Goal: Information Seeking & Learning: Learn about a topic

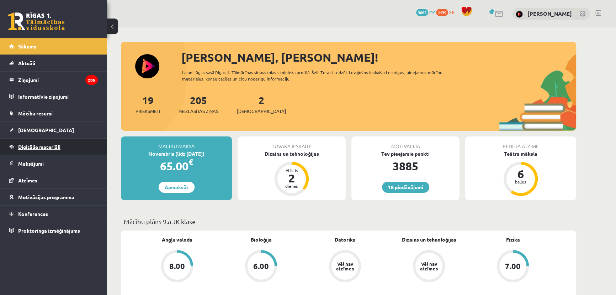
click at [57, 144] on span "Digitālie materiāli" at bounding box center [39, 146] width 42 height 6
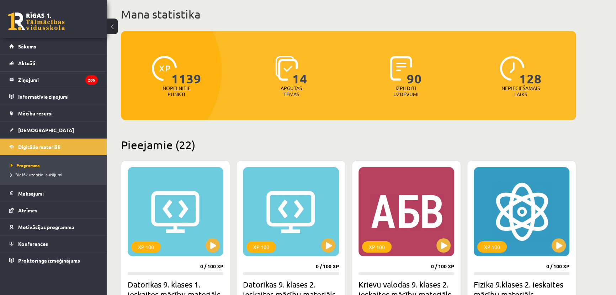
scroll to position [194, 0]
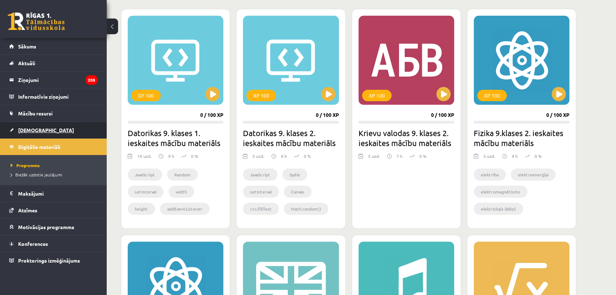
click at [47, 128] on link "[DEMOGRAPHIC_DATA]" at bounding box center [53, 130] width 89 height 16
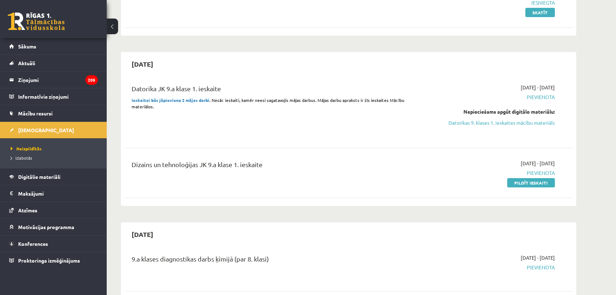
scroll to position [97, 0]
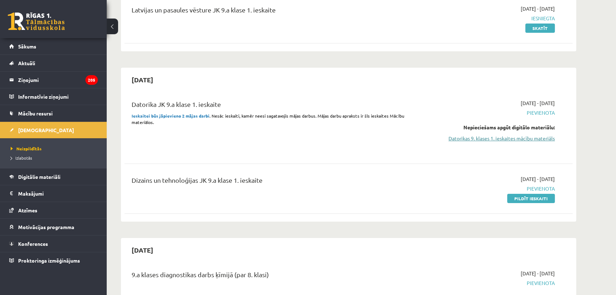
click at [456, 138] on link "Datorikas 9. klases 1. ieskaites mācību materiāls" at bounding box center [488, 137] width 134 height 7
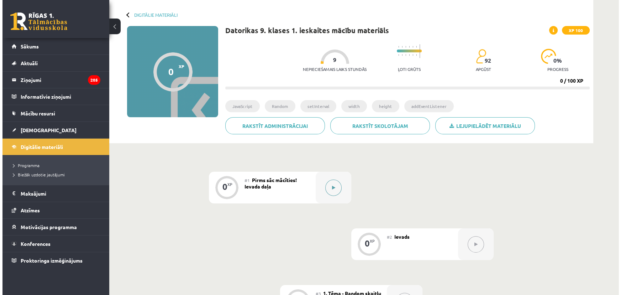
scroll to position [32, 0]
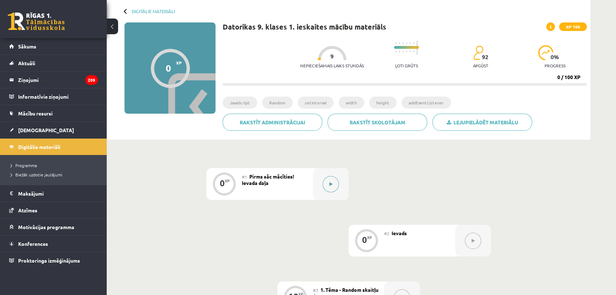
click at [333, 179] on button at bounding box center [331, 184] width 16 height 16
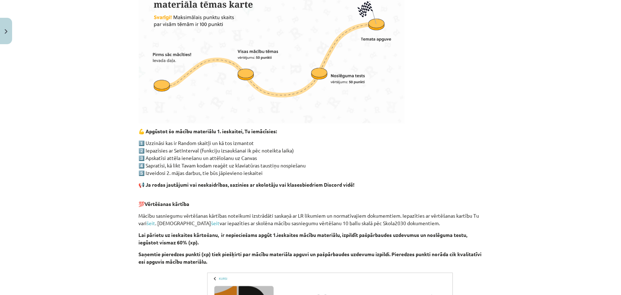
scroll to position [418, 0]
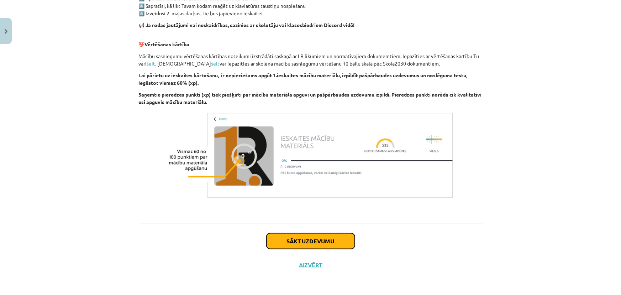
click at [309, 241] on button "Sākt uzdevumu" at bounding box center [310, 241] width 88 height 16
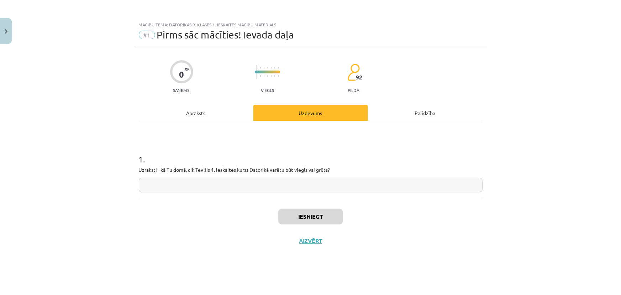
click at [289, 186] on input "text" at bounding box center [311, 185] width 344 height 15
click at [291, 188] on input "text" at bounding box center [311, 185] width 344 height 15
type input "**********"
click at [302, 214] on button "Iesniegt" at bounding box center [310, 216] width 65 height 16
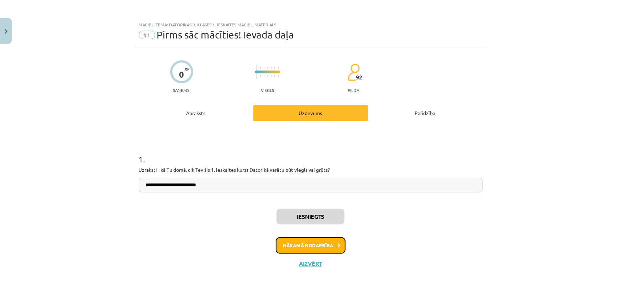
click at [311, 241] on button "Nākamā nodarbība" at bounding box center [311, 245] width 70 height 16
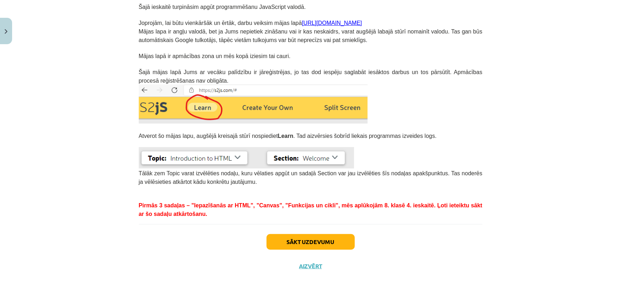
scroll to position [149, 0]
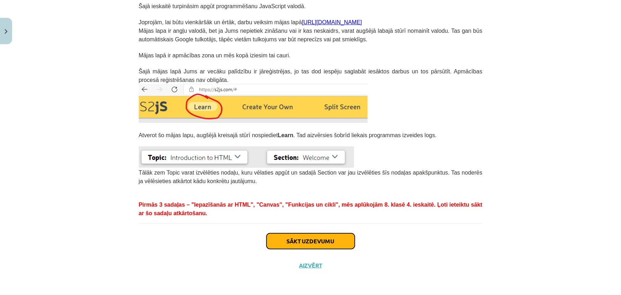
click at [317, 237] on button "Sākt uzdevumu" at bounding box center [310, 241] width 88 height 16
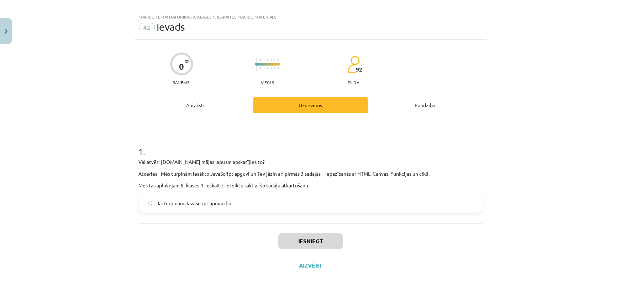
click at [292, 204] on label "Jā, turpinām JavaScript apmācību." at bounding box center [310, 203] width 342 height 18
click at [303, 234] on button "Iesniegt" at bounding box center [310, 241] width 65 height 16
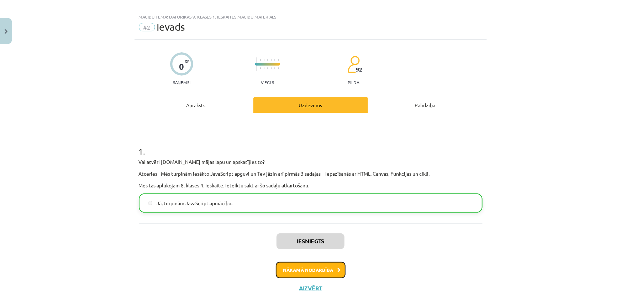
click at [324, 266] on button "Nākamā nodarbība" at bounding box center [311, 270] width 70 height 16
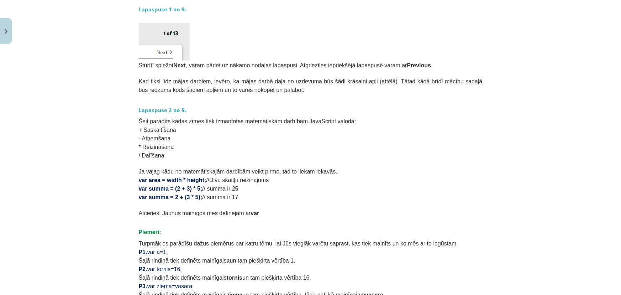
scroll to position [400, 0]
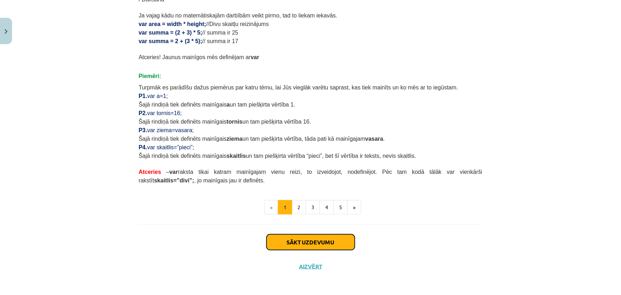
click at [317, 241] on button "Sākt uzdevumu" at bounding box center [310, 242] width 88 height 16
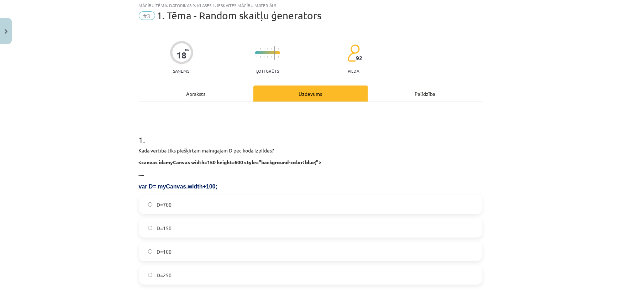
scroll to position [18, 0]
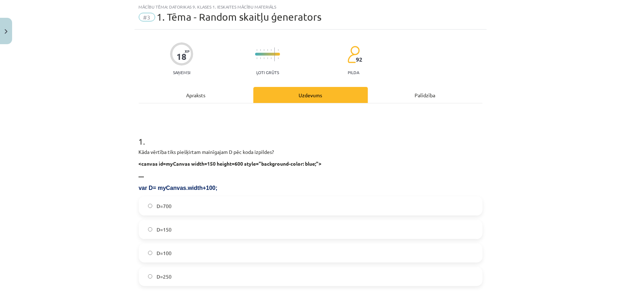
click at [183, 278] on label "D=250" at bounding box center [310, 276] width 342 height 18
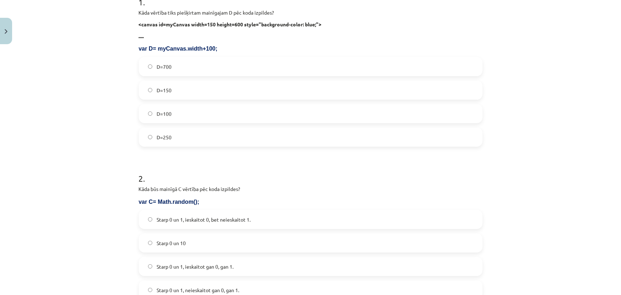
scroll to position [212, 0]
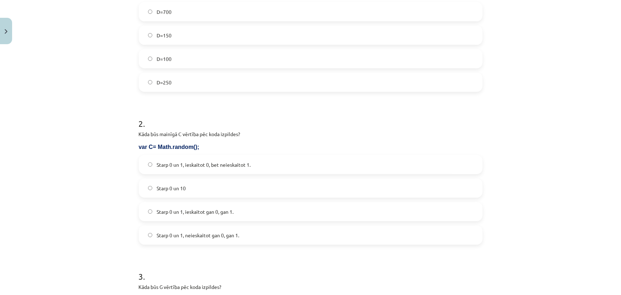
click at [201, 168] on label "Starp 0 un 1, ieskaitot 0, bet neieskaitot 1." at bounding box center [310, 164] width 342 height 18
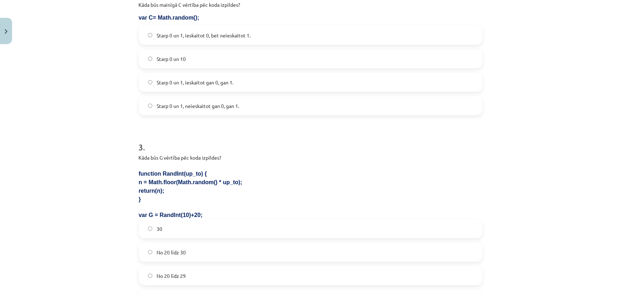
scroll to position [374, 0]
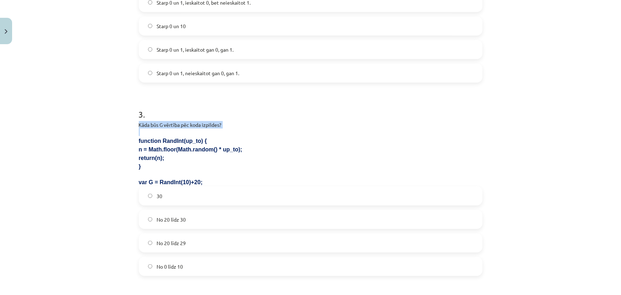
drag, startPoint x: 248, startPoint y: 100, endPoint x: 236, endPoint y: 153, distance: 54.9
click at [239, 145] on form "1 . Kāda vērtība tiks piešķirtam mainīgajam D pēc koda izpildes? <canvas id=myC…" at bounding box center [311, 161] width 344 height 787
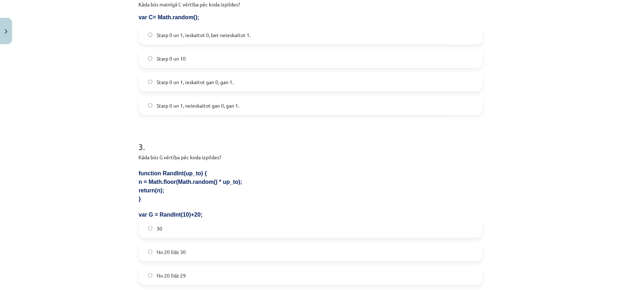
click at [259, 188] on p "return(n);" at bounding box center [311, 189] width 344 height 9
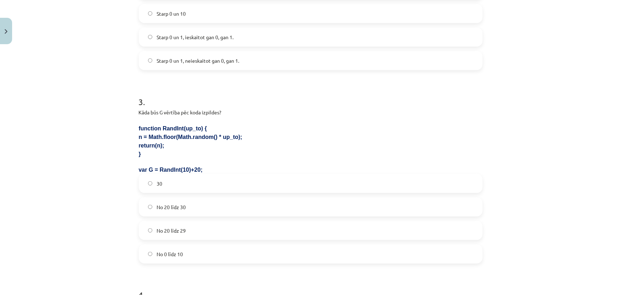
scroll to position [406, 0]
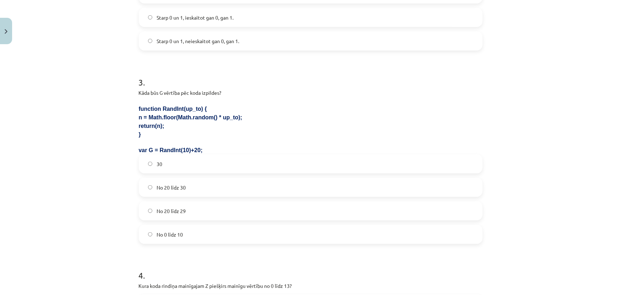
click at [222, 209] on label "No 20 līdz 29" at bounding box center [310, 211] width 342 height 18
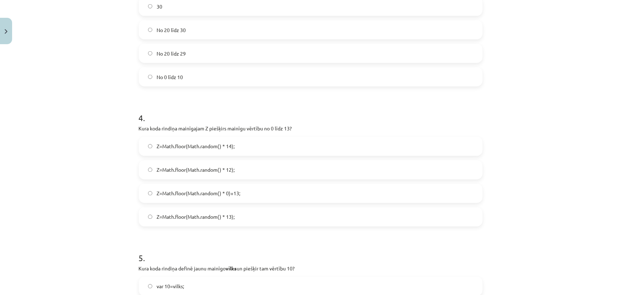
scroll to position [567, 0]
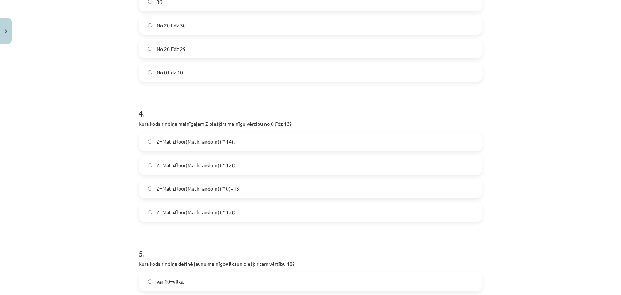
click at [228, 210] on span "Z=Math.floor(Math.random() * 13);" at bounding box center [196, 211] width 78 height 7
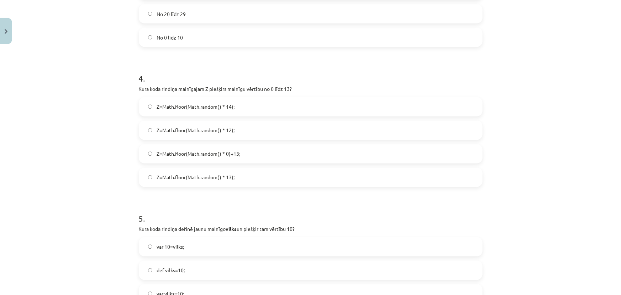
scroll to position [632, 0]
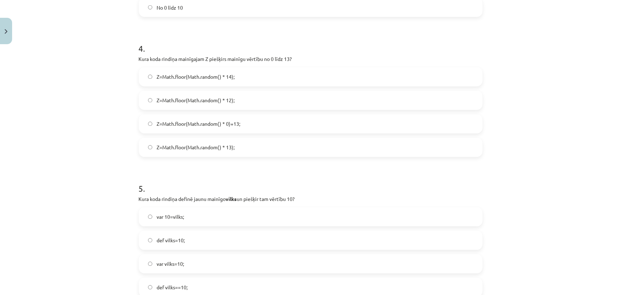
click at [238, 78] on label "Z=Math.floor(Math.random() * 14);" at bounding box center [310, 77] width 342 height 18
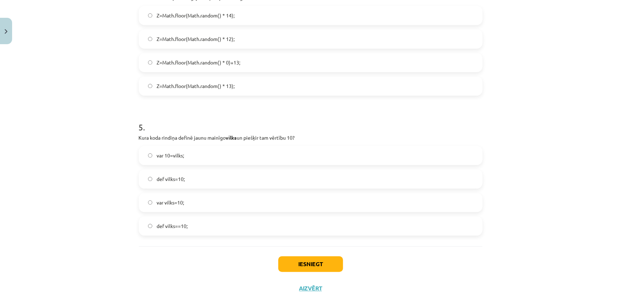
scroll to position [697, 0]
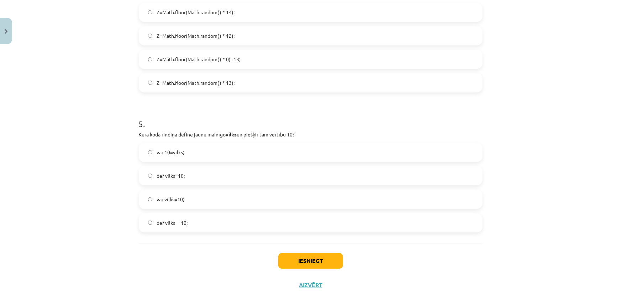
click at [253, 203] on label "var vilks=10;" at bounding box center [310, 199] width 342 height 18
click at [300, 257] on button "Iesniegt" at bounding box center [310, 261] width 65 height 16
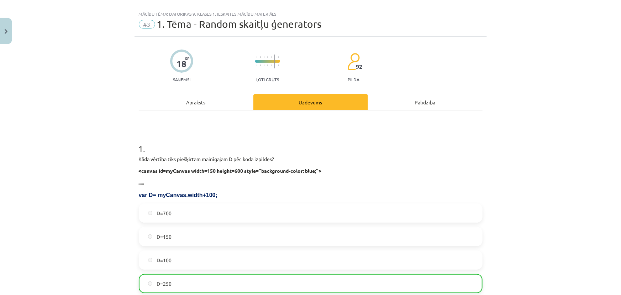
scroll to position [0, 0]
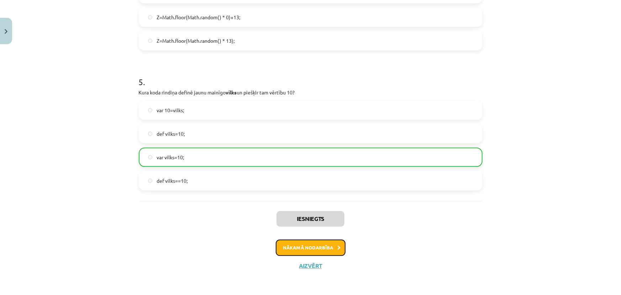
click at [328, 244] on button "Nākamā nodarbība" at bounding box center [311, 247] width 70 height 16
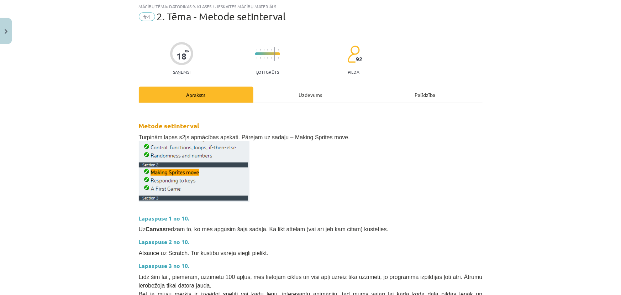
scroll to position [18, 0]
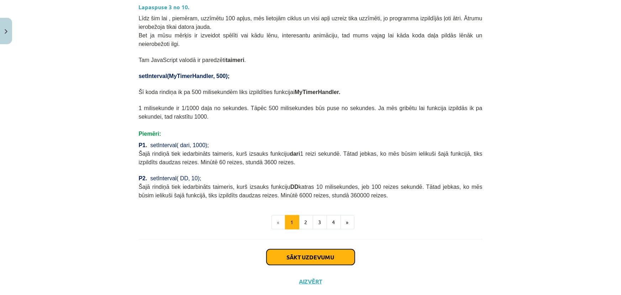
click at [297, 249] on button "Sākt uzdevumu" at bounding box center [310, 257] width 88 height 16
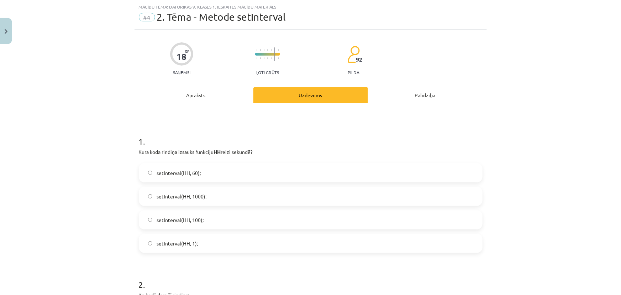
click at [222, 196] on label "setInterval(HH, 1000);" at bounding box center [310, 196] width 342 height 18
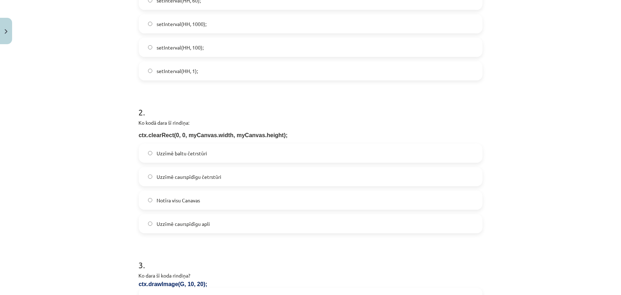
scroll to position [212, 0]
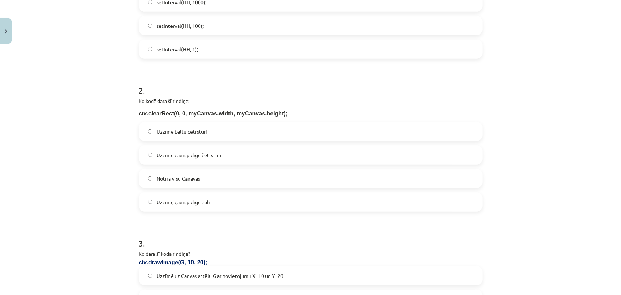
click at [204, 179] on label "Notīra visu Canavas" at bounding box center [310, 178] width 342 height 18
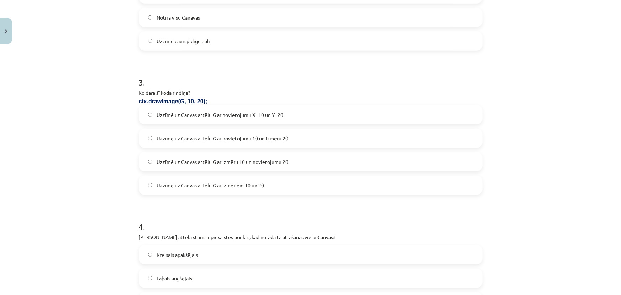
scroll to position [374, 0]
click at [231, 115] on span "Uzzīmē uz Canvas attēlu G ar novietojumu X=10 un Y=20" at bounding box center [220, 113] width 127 height 7
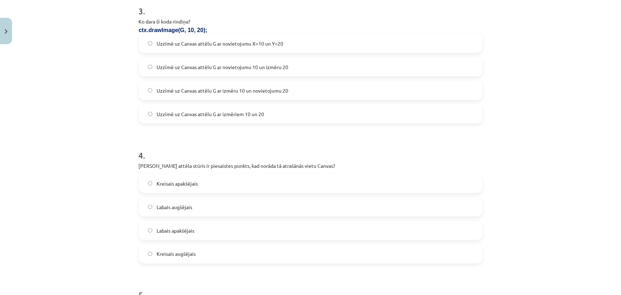
scroll to position [470, 0]
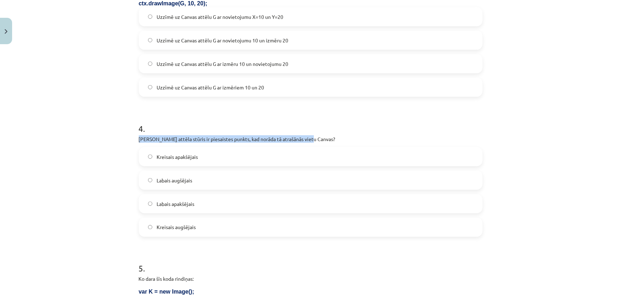
drag, startPoint x: 318, startPoint y: 141, endPoint x: 126, endPoint y: 139, distance: 191.4
click at [126, 139] on div "Mācību tēma: Datorikas 9. klases 1. ieskaites mācību materiāls #4 2. Tēma - Met…" at bounding box center [310, 147] width 621 height 295
copy p "[PERSON_NAME] attēla stūris ir piesaistes punkts, kad norāda tā atrašānās vietu…"
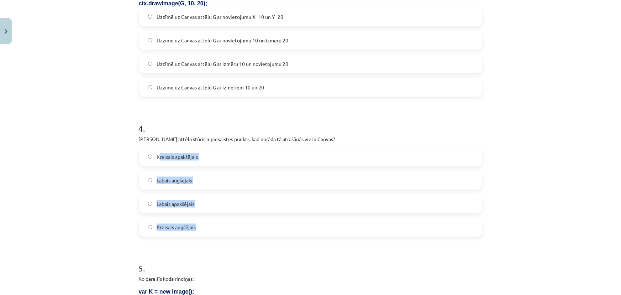
drag, startPoint x: 210, startPoint y: 228, endPoint x: 156, endPoint y: 159, distance: 87.2
click at [156, 159] on div "Kreisais apakšējais Labais augšējais Labais apakšējais Kreisais augšējais" at bounding box center [311, 192] width 344 height 90
click at [249, 137] on p "[PERSON_NAME] attēla stūris ir piesaistes punkts, kad norāda tā atrašānās vietu…" at bounding box center [311, 138] width 344 height 7
drag, startPoint x: 195, startPoint y: 229, endPoint x: 155, endPoint y: 157, distance: 81.9
click at [155, 157] on div "Kreisais apakšējais Labais augšējais Labais apakšējais Kreisais augšējais" at bounding box center [311, 192] width 344 height 90
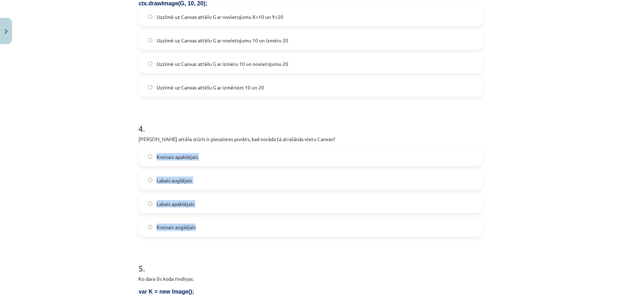
copy div "Kreisais apakšējais Labais augšējais Labais apakšējais Kreisais augšējais"
drag, startPoint x: 191, startPoint y: 133, endPoint x: 187, endPoint y: 133, distance: 4.0
click at [189, 133] on div "4 . Kurš attēla stūris ir piesaistes punkts, kad norāda tā atrašānās vietu Canv…" at bounding box center [311, 174] width 344 height 126
click at [211, 229] on label "Kreisais augšējais" at bounding box center [310, 227] width 342 height 18
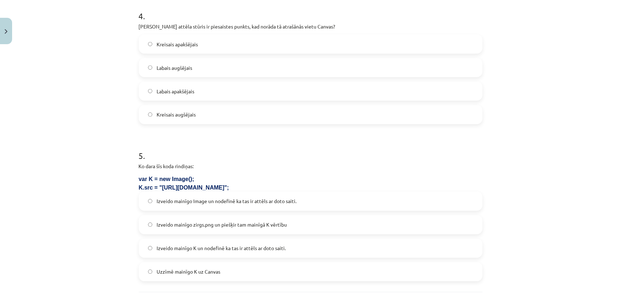
scroll to position [587, 0]
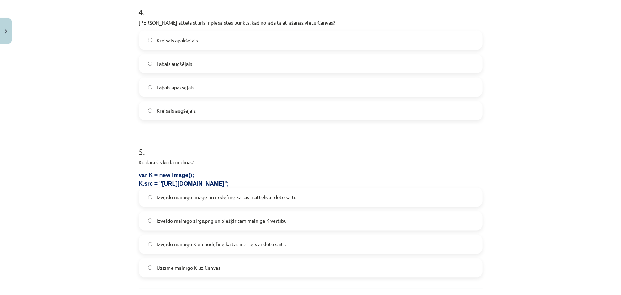
click at [227, 196] on span "Izveido mainīgo Image un nodefinē ka tas ir attēls ar doto saiti." at bounding box center [227, 197] width 140 height 7
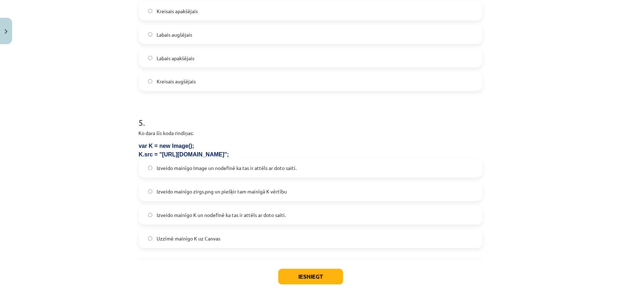
scroll to position [619, 0]
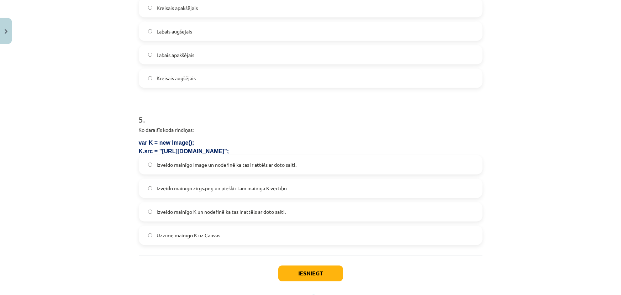
click at [229, 215] on span "Izveido mainīgo K un nodefinē ka tas ir attēls ar doto saiti." at bounding box center [221, 211] width 129 height 7
click at [323, 268] on button "Iesniegt" at bounding box center [310, 273] width 65 height 16
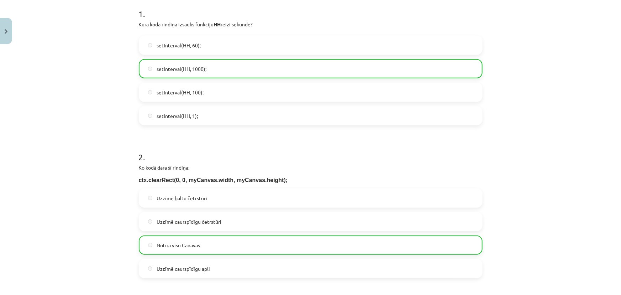
scroll to position [0, 0]
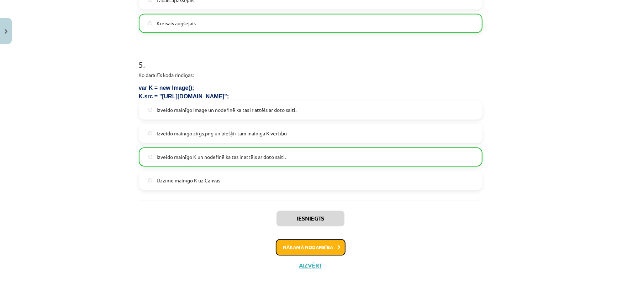
click at [324, 249] on button "Nākamā nodarbība" at bounding box center [311, 247] width 70 height 16
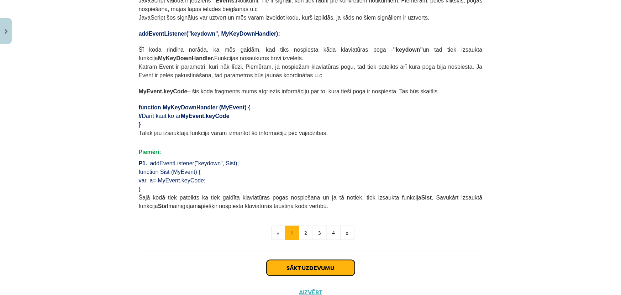
click at [303, 260] on button "Sākt uzdevumu" at bounding box center [310, 268] width 88 height 16
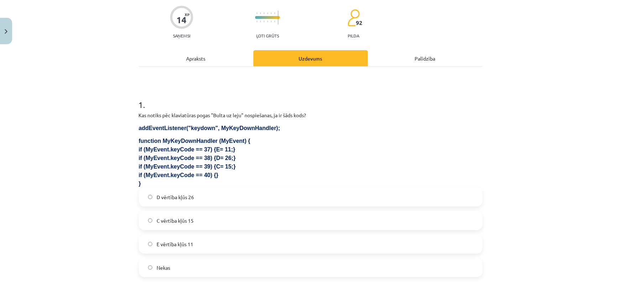
scroll to position [82, 0]
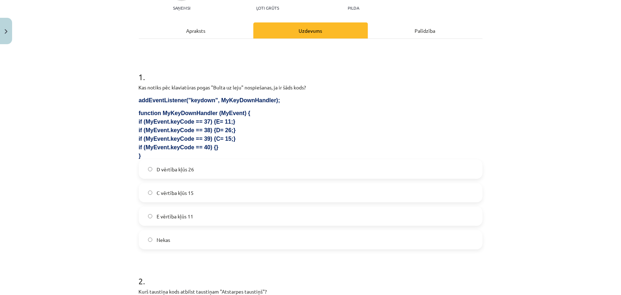
click at [221, 241] on label "Nekas" at bounding box center [310, 240] width 342 height 18
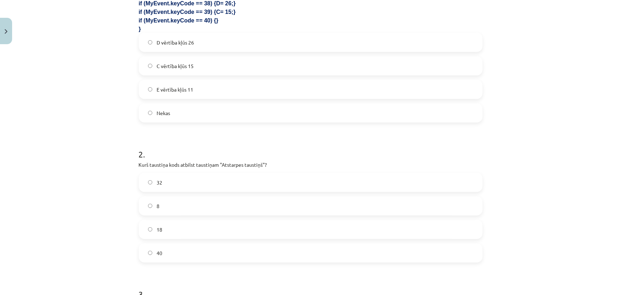
scroll to position [212, 0]
click at [159, 160] on p "Kurš taustiņa kods atbilst taustiņam "Atstarpes taustiņš"?" at bounding box center [311, 161] width 344 height 7
drag, startPoint x: 147, startPoint y: 160, endPoint x: 177, endPoint y: 160, distance: 30.2
click at [177, 160] on p "Kurš taustiņa kods atbilst taustiņam "Atstarpes taustiņš"?" at bounding box center [311, 161] width 344 height 7
copy p "taustiņa kods"
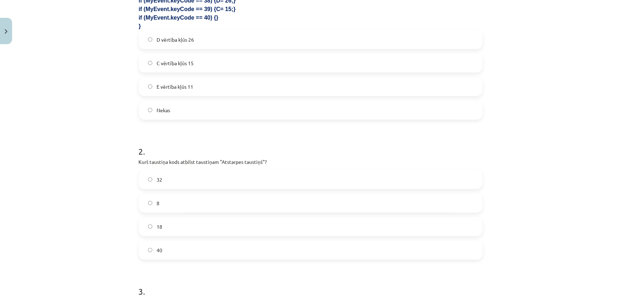
click at [185, 248] on label "40" at bounding box center [310, 250] width 342 height 18
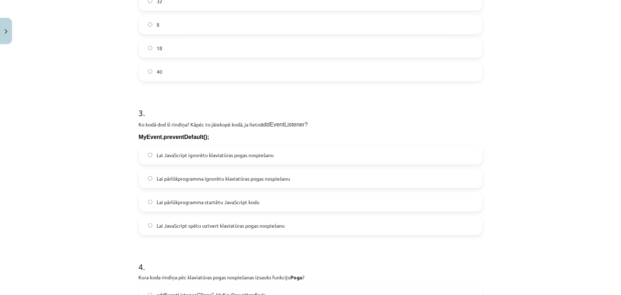
scroll to position [374, 0]
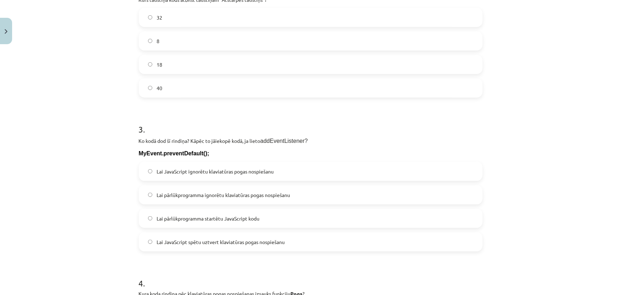
click at [189, 197] on span "Lai pārlūkprogramma ignorētu klaviatūras pogas nospiešanu" at bounding box center [223, 194] width 133 height 7
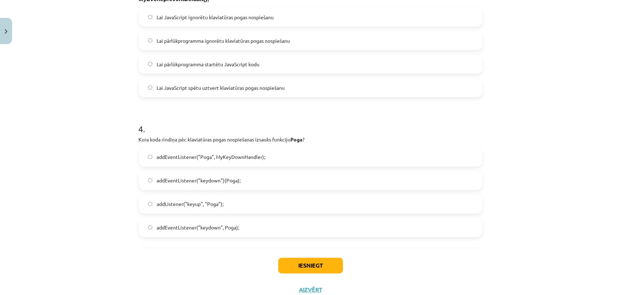
scroll to position [552, 0]
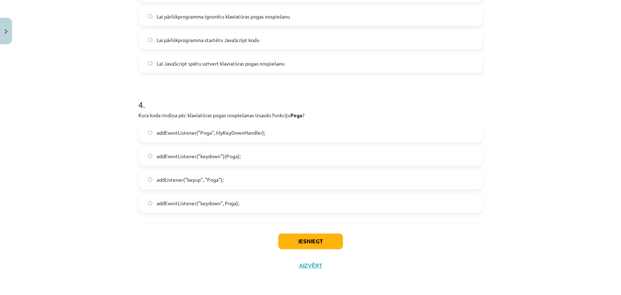
click at [186, 206] on span "addEventListener("keydown", Poga);" at bounding box center [198, 203] width 83 height 7
click at [300, 239] on button "Iesniegt" at bounding box center [310, 241] width 65 height 16
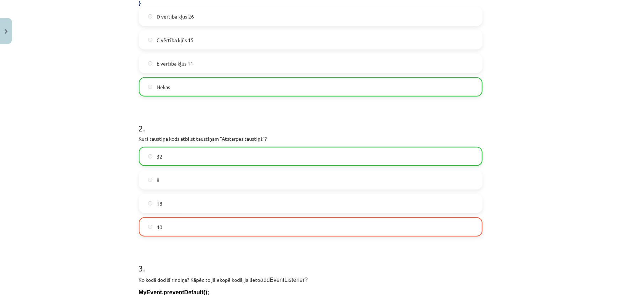
scroll to position [261, 0]
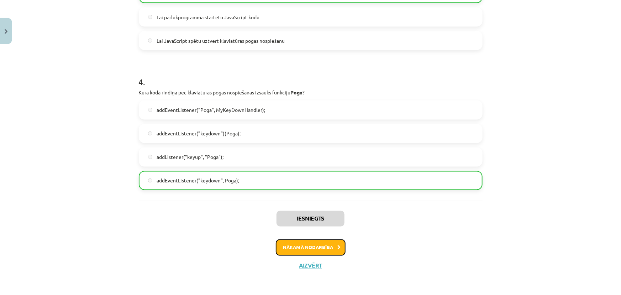
click at [308, 249] on button "Nākamā nodarbība" at bounding box center [311, 247] width 70 height 16
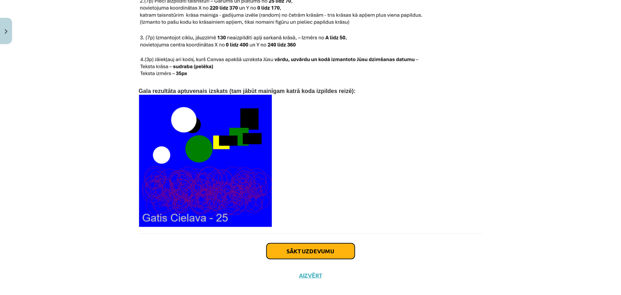
click at [300, 243] on button "Sākt uzdevumu" at bounding box center [310, 251] width 88 height 16
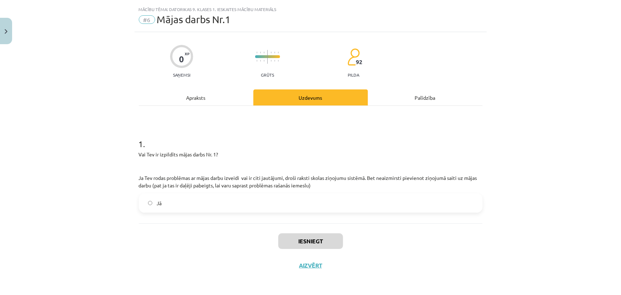
click at [269, 199] on label "Jā" at bounding box center [310, 203] width 342 height 18
click at [306, 238] on button "Iesniegt" at bounding box center [310, 241] width 65 height 16
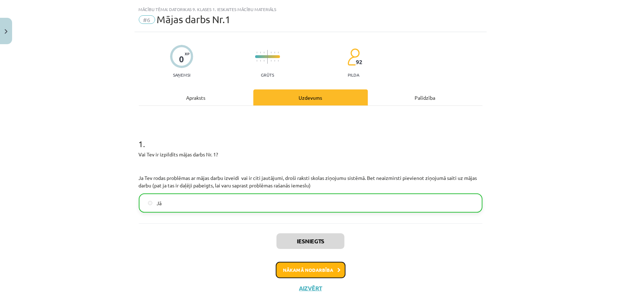
click at [313, 270] on button "Nākamā nodarbība" at bounding box center [311, 270] width 70 height 16
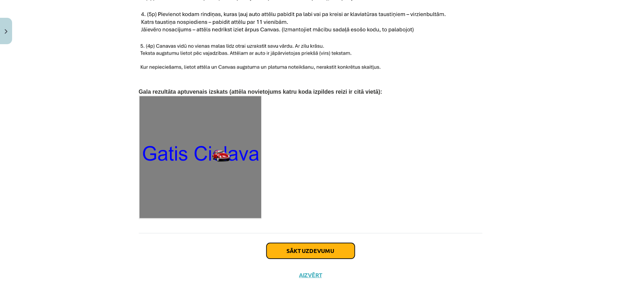
click at [291, 243] on button "Sākt uzdevumu" at bounding box center [310, 251] width 88 height 16
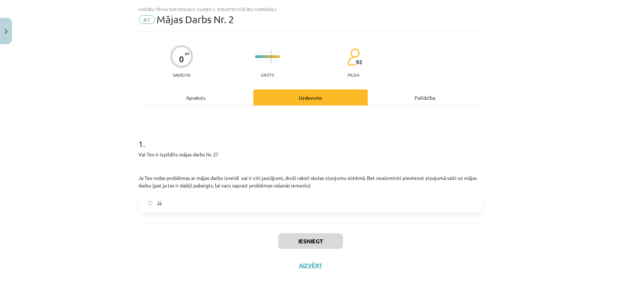
click at [238, 188] on p "Ja Tev rodas problēmas ar mājas darbu izveidi vai ir citi jautājumi, droši raks…" at bounding box center [311, 181] width 344 height 15
click at [249, 199] on label "Jā" at bounding box center [310, 203] width 342 height 18
click at [290, 234] on button "Iesniegt" at bounding box center [310, 241] width 65 height 16
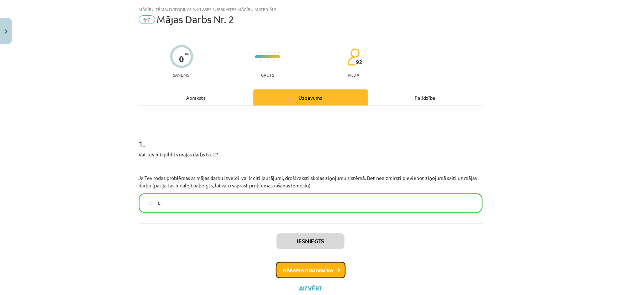
click at [304, 276] on button "Nākamā nodarbība" at bounding box center [311, 270] width 70 height 16
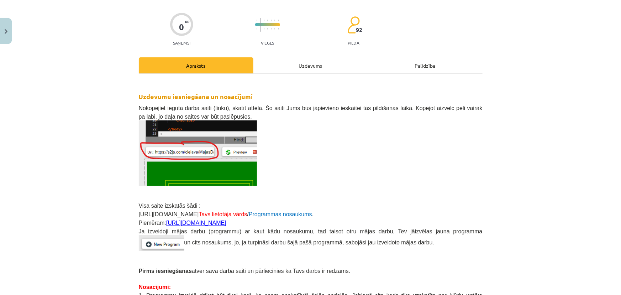
scroll to position [155, 0]
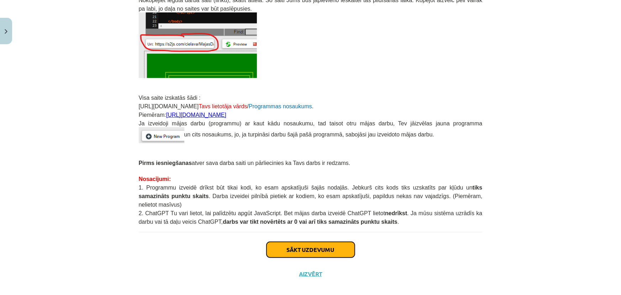
click at [294, 243] on button "Sākt uzdevumu" at bounding box center [310, 250] width 88 height 16
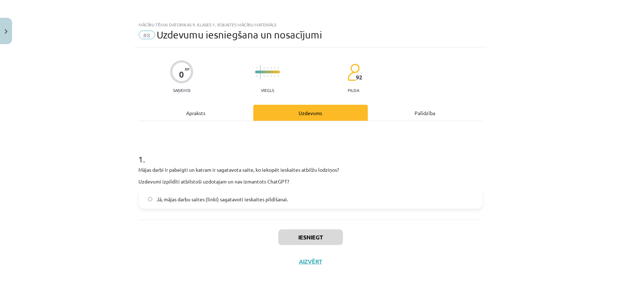
click at [274, 201] on span "Jā, mājas darbu saites (linki) sagatavoti ieskaites pildīšanai." at bounding box center [222, 198] width 131 height 7
click at [294, 233] on button "Iesniegt" at bounding box center [310, 237] width 65 height 16
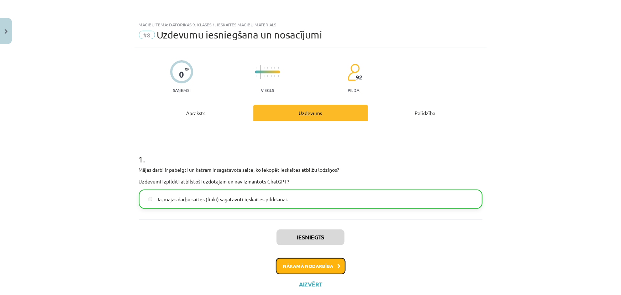
click at [306, 271] on button "Nākamā nodarbība" at bounding box center [311, 266] width 70 height 16
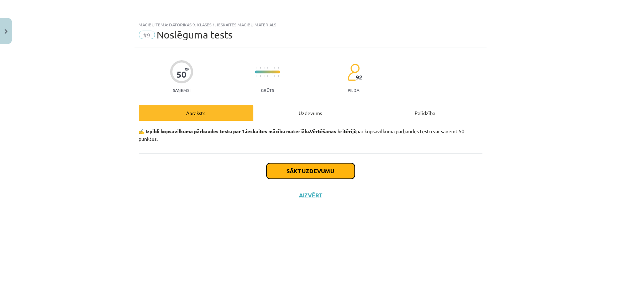
click at [289, 174] on button "Sākt uzdevumu" at bounding box center [310, 171] width 88 height 16
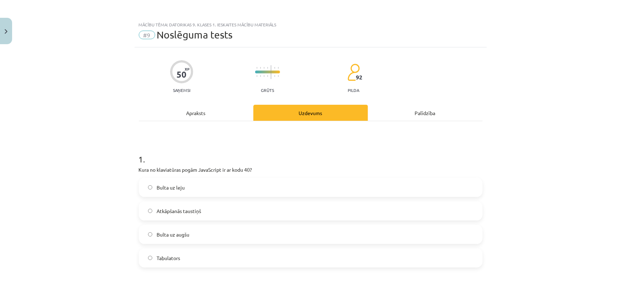
click at [206, 190] on label "Bulta uz leju" at bounding box center [310, 187] width 342 height 18
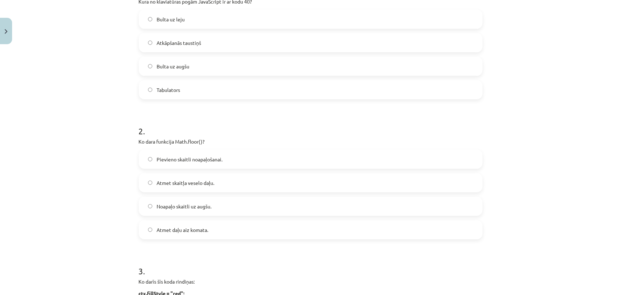
scroll to position [194, 0]
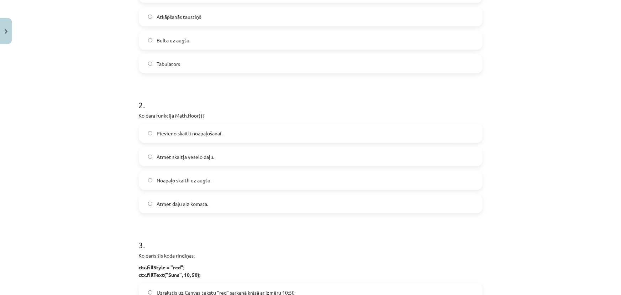
click at [226, 206] on label "Atmet daļu aiz komata." at bounding box center [310, 204] width 342 height 18
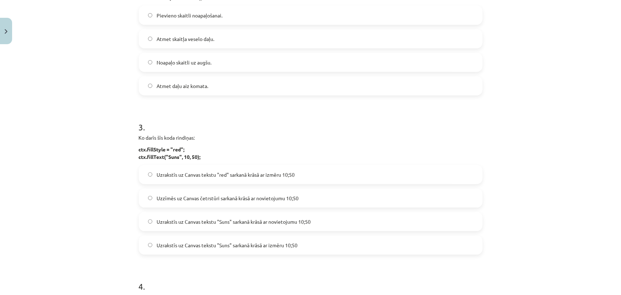
scroll to position [323, 0]
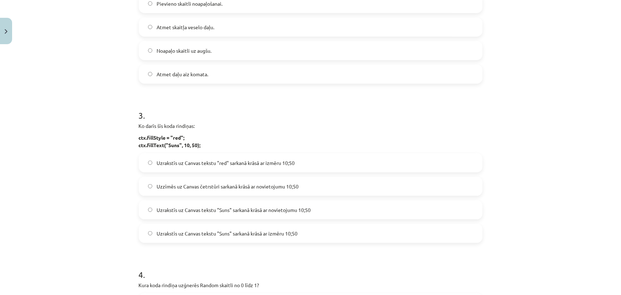
click at [194, 207] on span "Uzrakstīs uz Canvas tekstu "Suns" sarkanā krāsā ar novietojumu 10;50" at bounding box center [234, 209] width 154 height 7
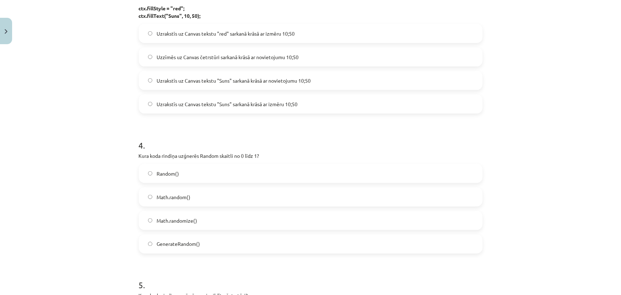
scroll to position [485, 0]
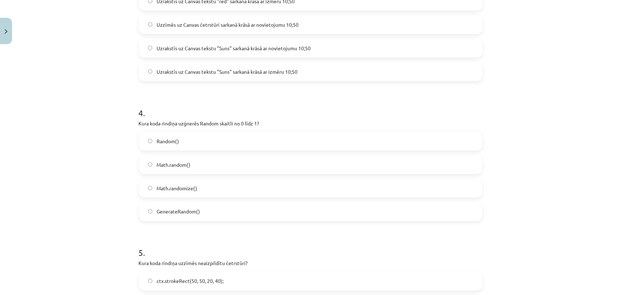
click at [192, 166] on label "Math.random()" at bounding box center [310, 164] width 342 height 18
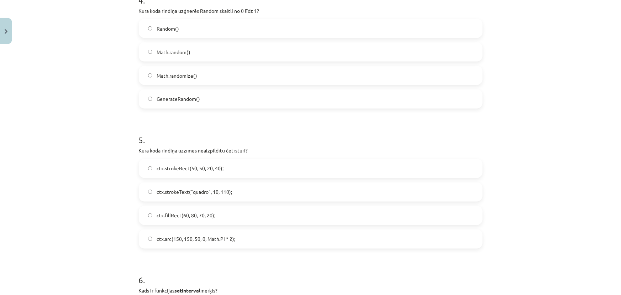
scroll to position [614, 0]
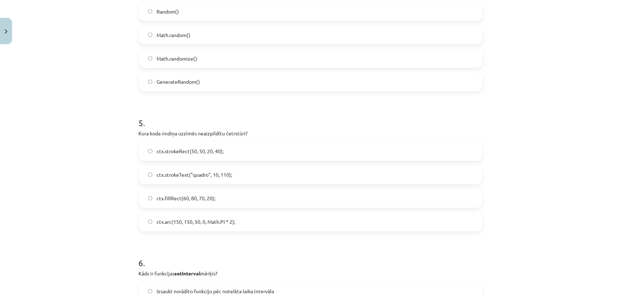
click at [221, 156] on label "ctx.strokeRect(50, 50, 20, 40);" at bounding box center [310, 151] width 342 height 18
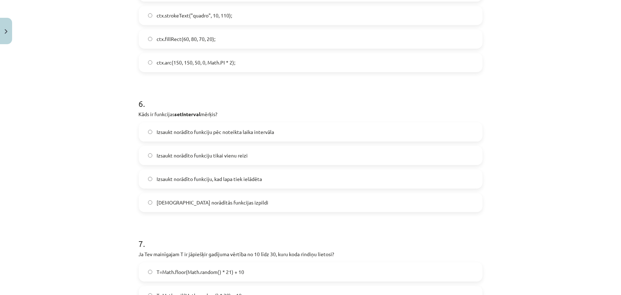
scroll to position [776, 0]
click at [207, 128] on span "Izsaukt norādīto funkciju pēc noteikta laika intervāla" at bounding box center [215, 129] width 117 height 7
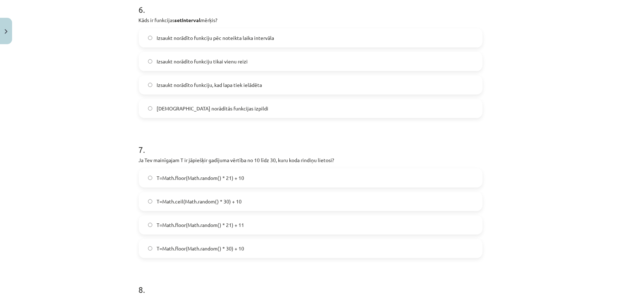
scroll to position [873, 0]
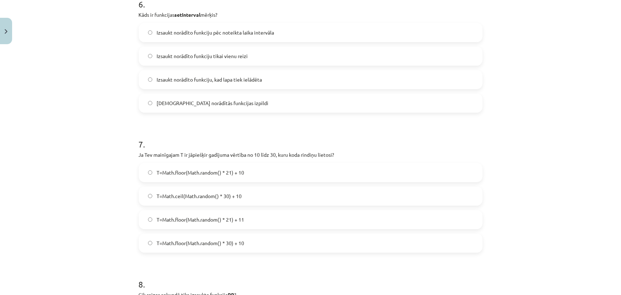
click at [234, 247] on label "T=Math.floor(Math.random() * 30) + 10" at bounding box center [310, 243] width 342 height 18
click at [253, 168] on label "T=Math.floor(Math.random() * 21) + 10" at bounding box center [310, 172] width 342 height 18
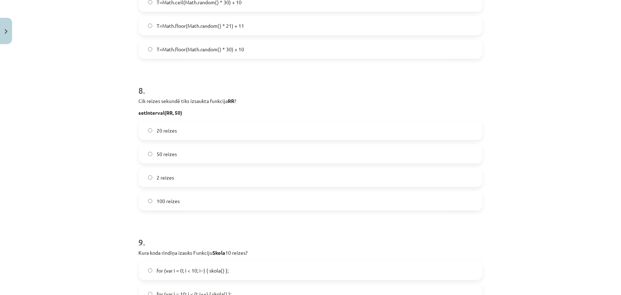
scroll to position [1067, 0]
click at [185, 132] on label "20 reizes" at bounding box center [310, 130] width 342 height 18
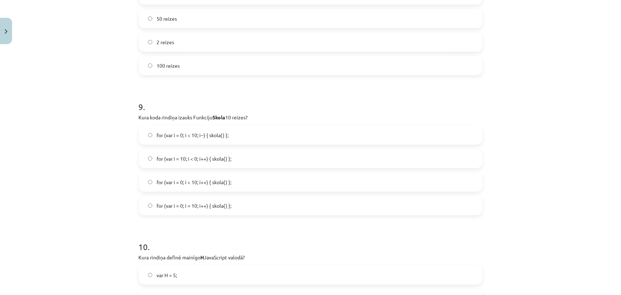
scroll to position [1229, 0]
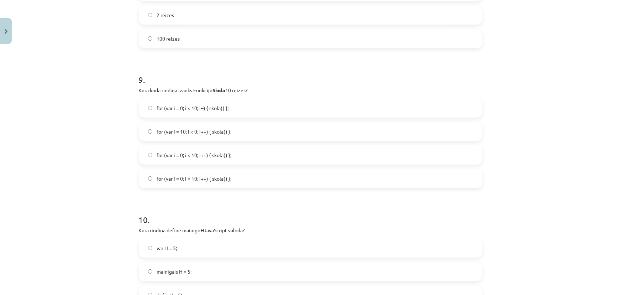
click at [180, 155] on span "for (var i = 0; i < 10; i++) { skola() };" at bounding box center [194, 154] width 75 height 7
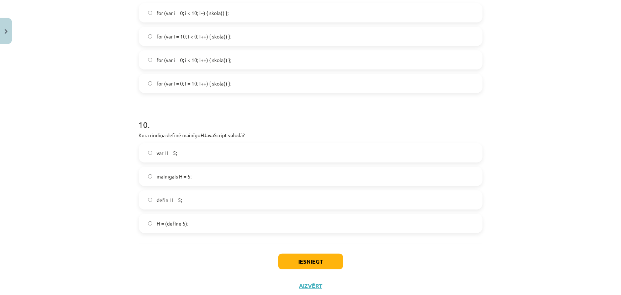
scroll to position [1326, 0]
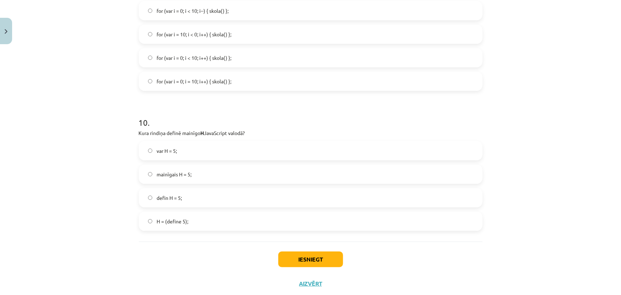
drag, startPoint x: 220, startPoint y: 148, endPoint x: 216, endPoint y: 149, distance: 4.1
click at [220, 148] on label "var H = 5;" at bounding box center [310, 151] width 342 height 18
click at [301, 253] on button "Iesniegt" at bounding box center [310, 259] width 65 height 16
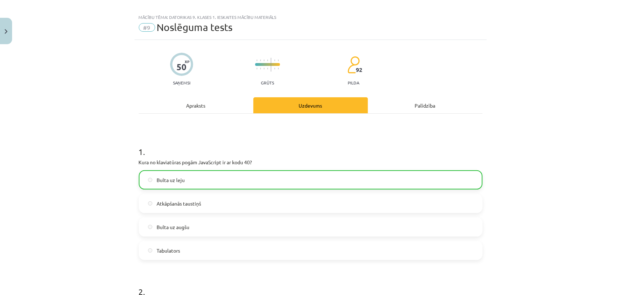
scroll to position [0, 0]
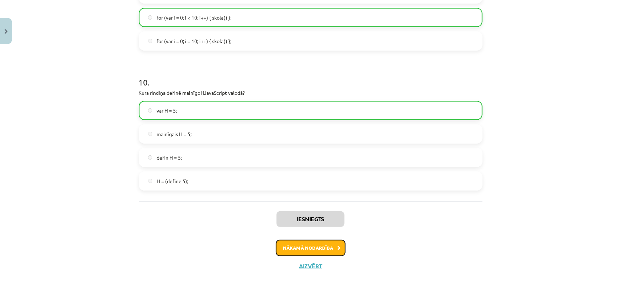
click at [318, 250] on button "Nākamā nodarbība" at bounding box center [311, 247] width 70 height 16
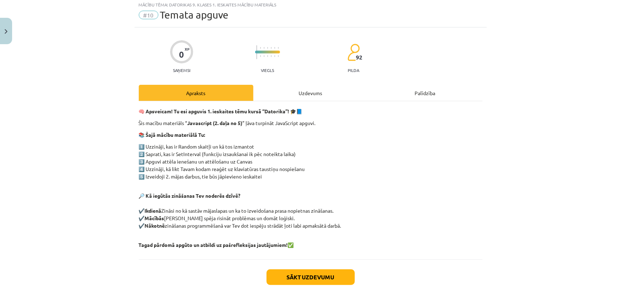
scroll to position [18, 0]
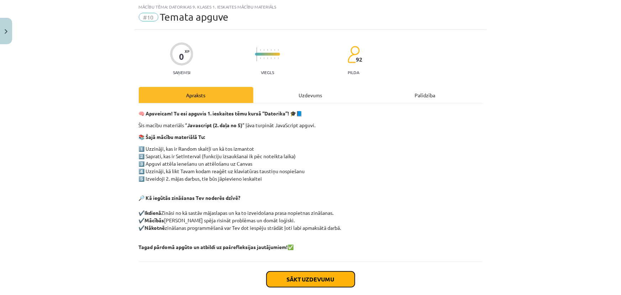
click at [318, 272] on button "Sākt uzdevumu" at bounding box center [310, 279] width 88 height 16
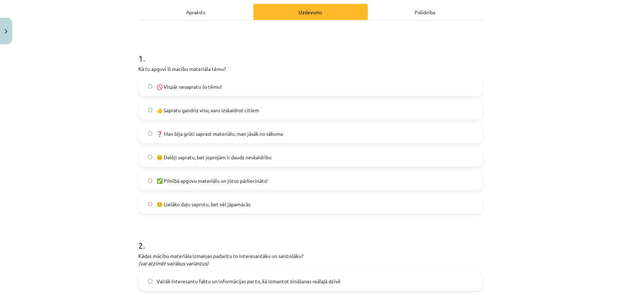
scroll to position [82, 0]
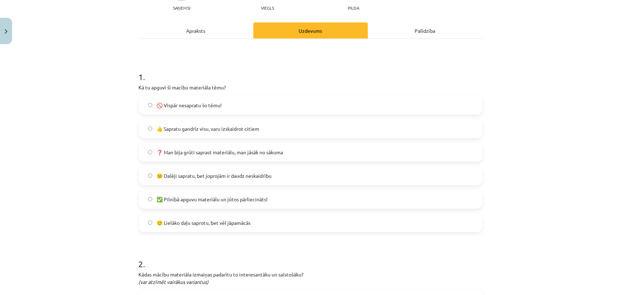
click at [216, 225] on span "🙂 Lielāko daļu saprotu, bet vēl jāpamācās" at bounding box center [204, 222] width 94 height 7
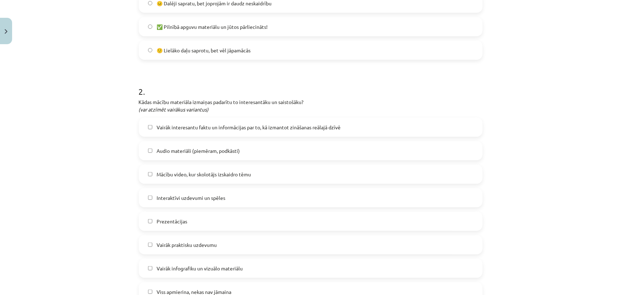
scroll to position [276, 0]
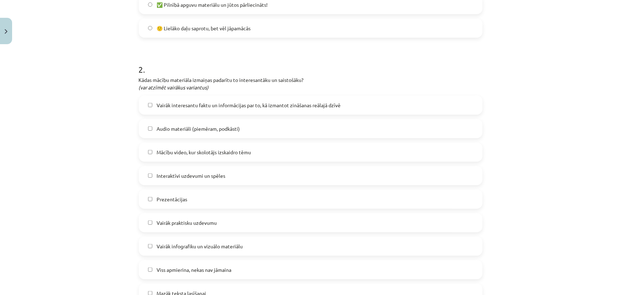
click at [181, 108] on span "Vairāk interesantu faktu un informācijas par to, kā izmantot zināšanas reālajā …" at bounding box center [249, 104] width 184 height 7
click at [177, 122] on label "Audio materiāli (piemēram, podkāsti)" at bounding box center [310, 129] width 342 height 18
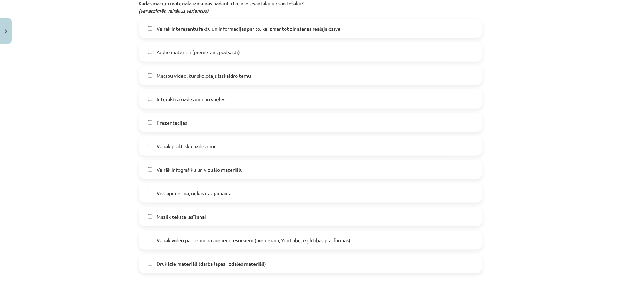
scroll to position [374, 0]
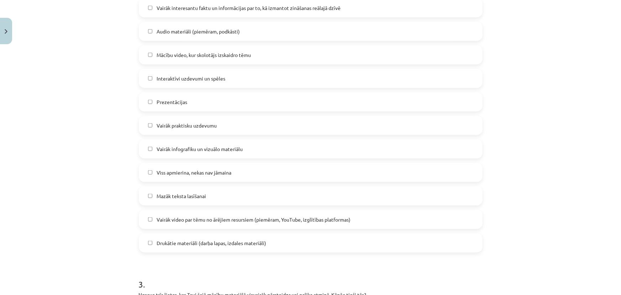
click at [217, 193] on label "Mazāk teksta lasīšanai" at bounding box center [310, 196] width 342 height 18
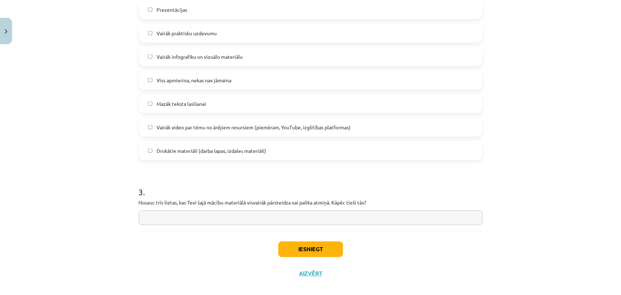
scroll to position [474, 0]
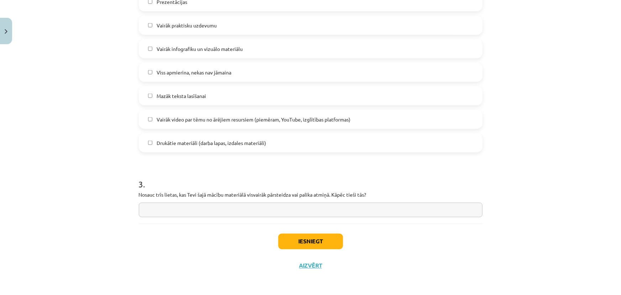
click at [230, 210] on input "text" at bounding box center [311, 209] width 344 height 15
click at [293, 238] on button "Iesniegt" at bounding box center [310, 241] width 65 height 16
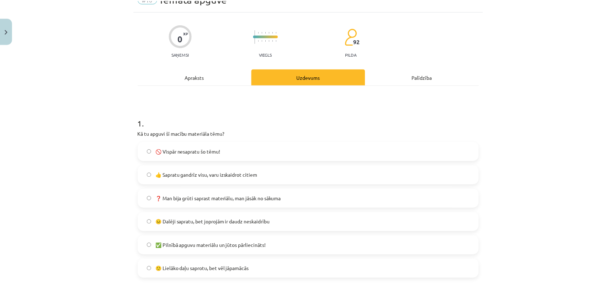
scroll to position [0, 0]
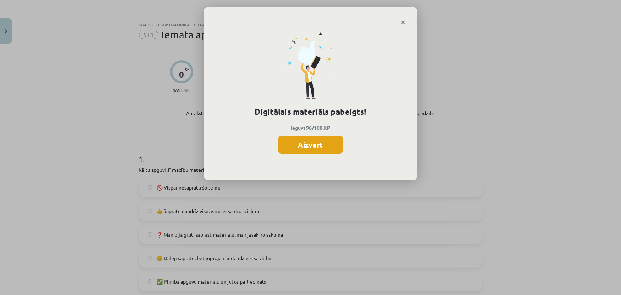
click at [299, 144] on button "Aizvērt" at bounding box center [310, 145] width 65 height 18
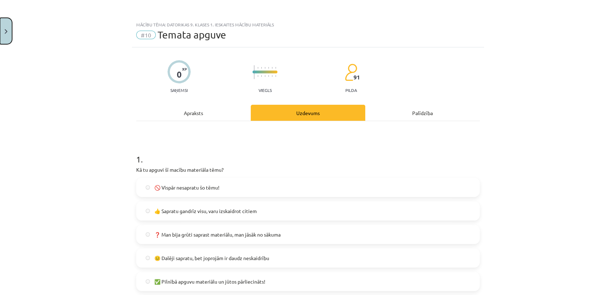
click at [7, 35] on button "Close" at bounding box center [6, 31] width 12 height 26
click at [29, 137] on link "[DEMOGRAPHIC_DATA]" at bounding box center [53, 130] width 89 height 16
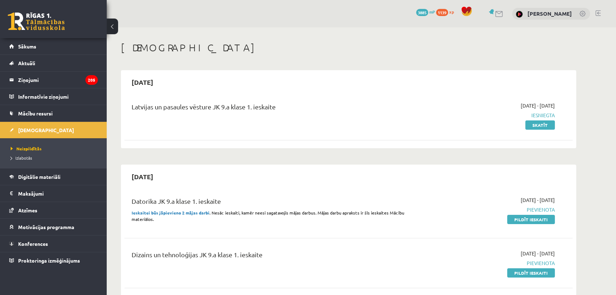
click at [548, 216] on link "Pildīt ieskaiti" at bounding box center [531, 219] width 48 height 9
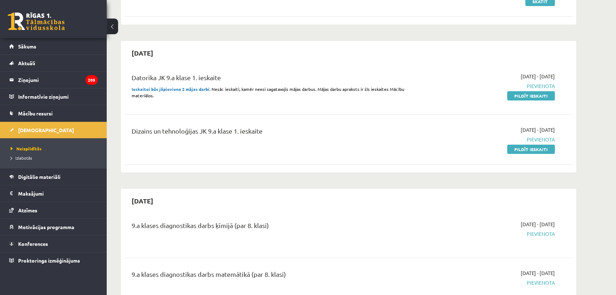
scroll to position [129, 0]
